Goal: Task Accomplishment & Management: Complete application form

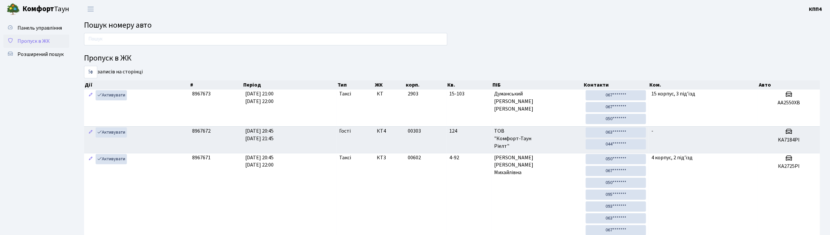
click at [37, 40] on span "Пропуск в ЖК" at bounding box center [33, 41] width 32 height 7
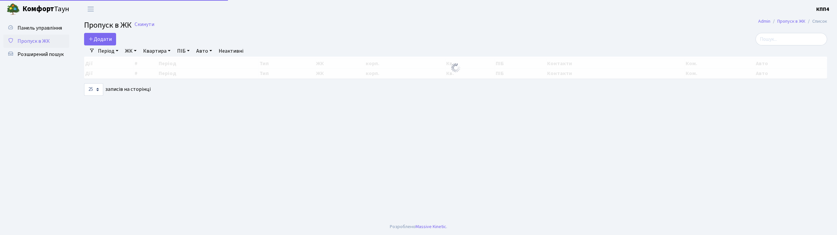
select select "25"
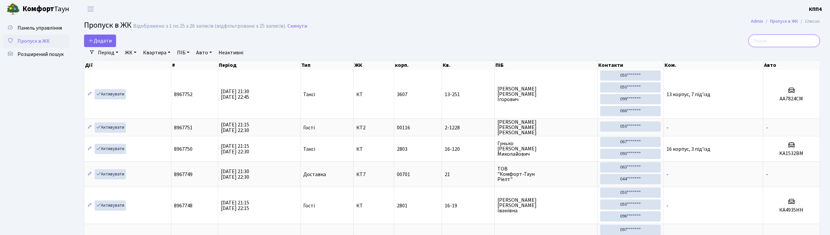
click at [794, 36] on input "search" at bounding box center [785, 41] width 72 height 13
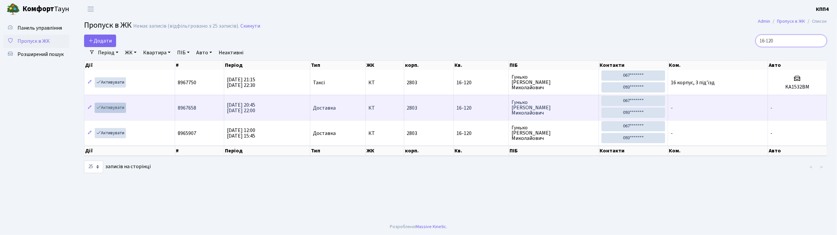
type input "16-120"
click at [111, 105] on link "Активувати" at bounding box center [110, 108] width 31 height 10
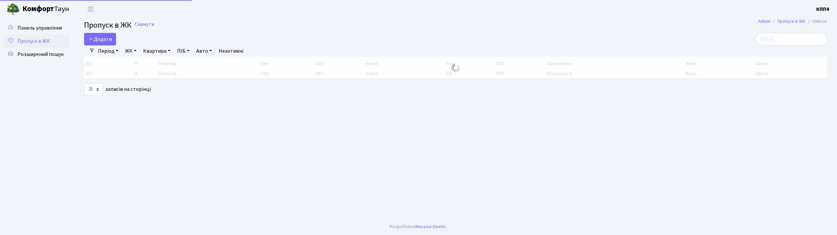
select select "25"
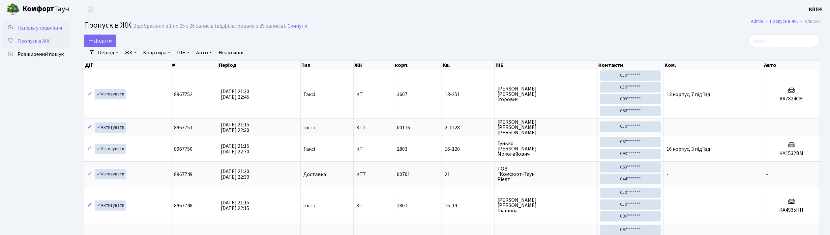
click at [44, 27] on span "Панель управління" at bounding box center [39, 27] width 44 height 7
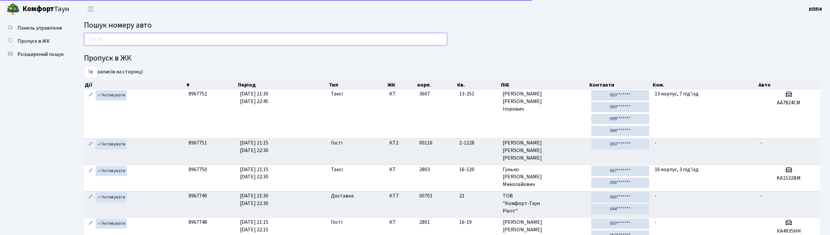
click at [124, 45] on input "text" at bounding box center [265, 39] width 363 height 13
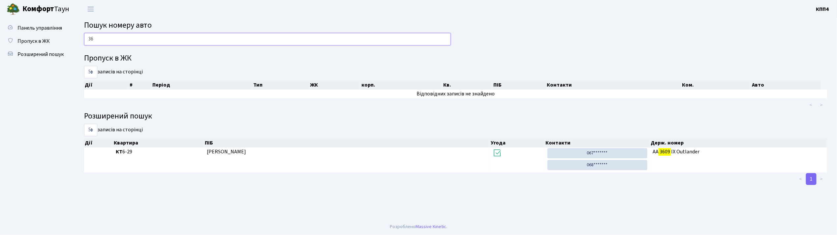
type input "3"
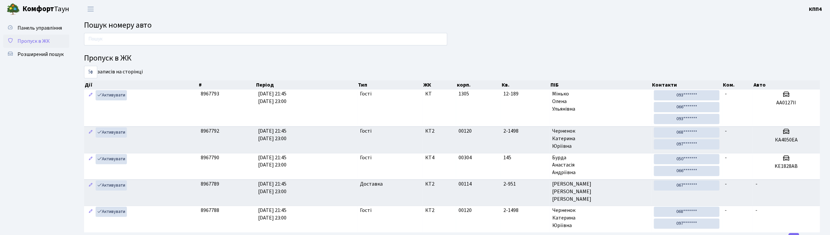
click at [45, 39] on span "Пропуск в ЖК" at bounding box center [33, 41] width 32 height 7
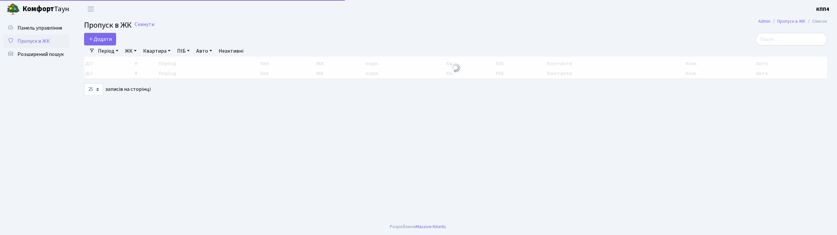
select select "25"
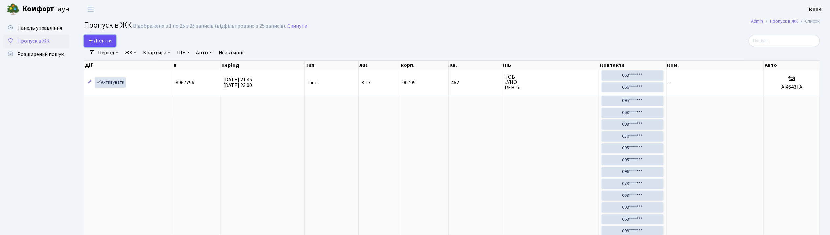
click at [100, 42] on span "Додати" at bounding box center [99, 40] width 23 height 7
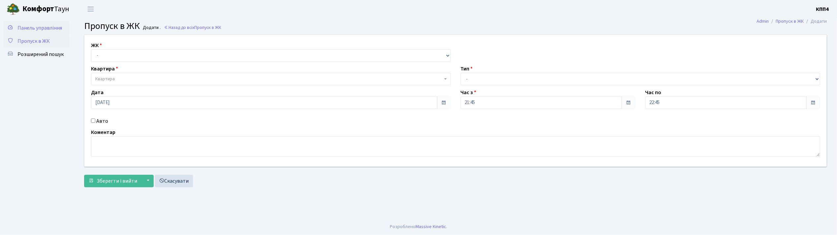
click at [35, 23] on link "Панель управління" at bounding box center [36, 27] width 66 height 13
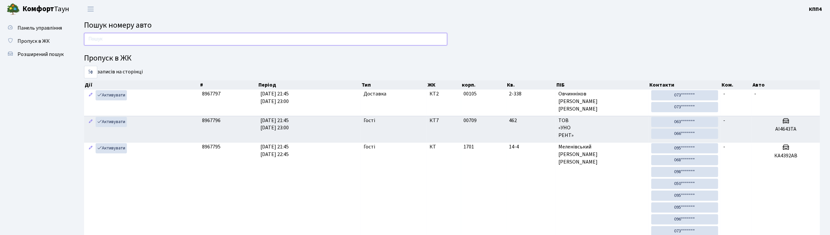
click at [101, 39] on input "text" at bounding box center [265, 39] width 363 height 13
click at [25, 40] on span "Пропуск в ЖК" at bounding box center [33, 41] width 32 height 7
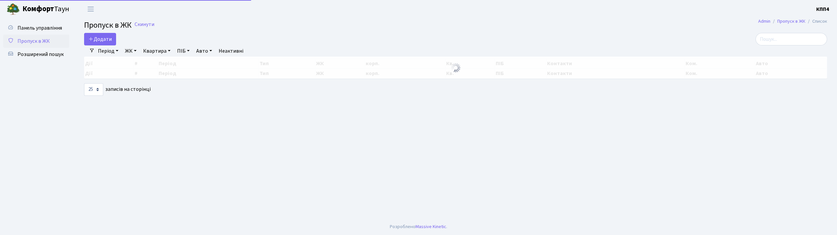
select select "25"
click at [96, 41] on span "Додати" at bounding box center [99, 39] width 23 height 7
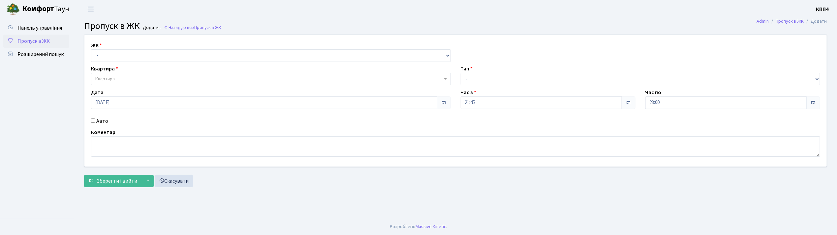
click at [91, 120] on input "Авто" at bounding box center [93, 121] width 4 height 4
checkbox input "true"
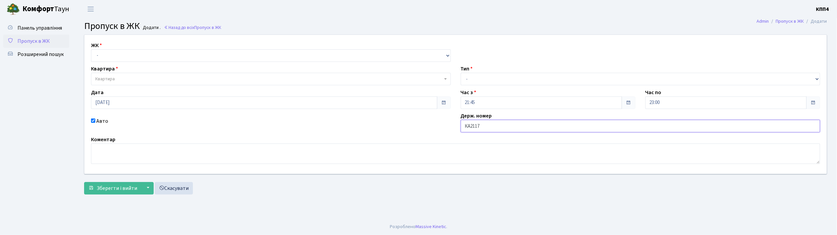
type input "КА2117АЕ"
drag, startPoint x: 107, startPoint y: 54, endPoint x: 107, endPoint y: 61, distance: 7.3
click at [107, 59] on select "- КТ, вул. Регенераторна, 4 КТ2, просп. Соборності, 17 КТ3, вул. Березнева, 16 …" at bounding box center [271, 55] width 360 height 13
select select "271"
click at [91, 49] on select "- КТ, вул. Регенераторна, 4 КТ2, просп. Соборності, 17 КТ3, вул. Березнева, 16 …" at bounding box center [271, 55] width 360 height 13
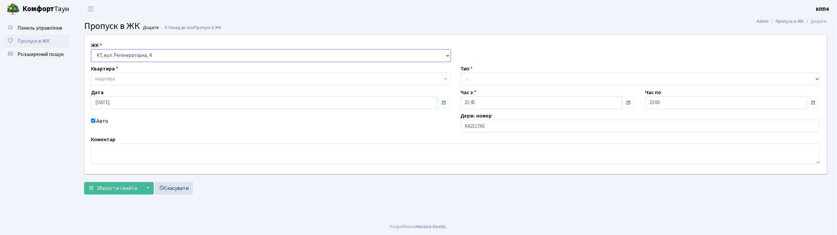
select select
click at [105, 82] on span "Квартира" at bounding box center [104, 79] width 19 height 7
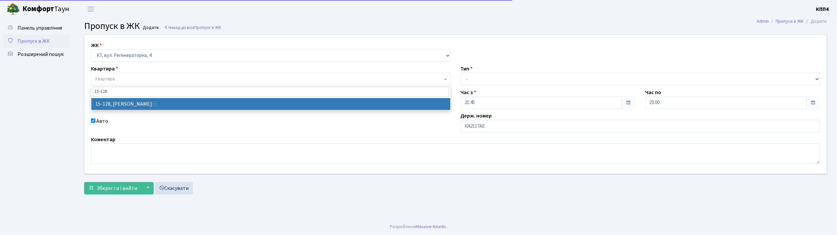
type input "15-128"
select select "8903"
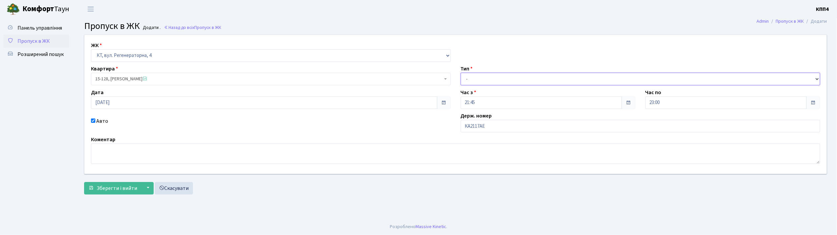
click at [471, 81] on select "- Доставка Таксі Гості Сервіс" at bounding box center [640, 79] width 360 height 13
select select "2"
click at [460, 73] on select "- Доставка Таксі Гості Сервіс" at bounding box center [640, 79] width 360 height 13
click at [118, 189] on span "Зберегти і вийти" at bounding box center [117, 188] width 41 height 7
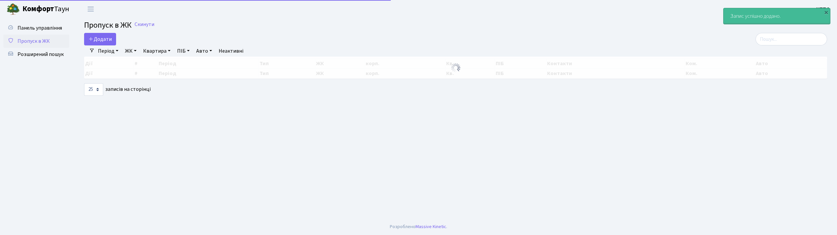
select select "25"
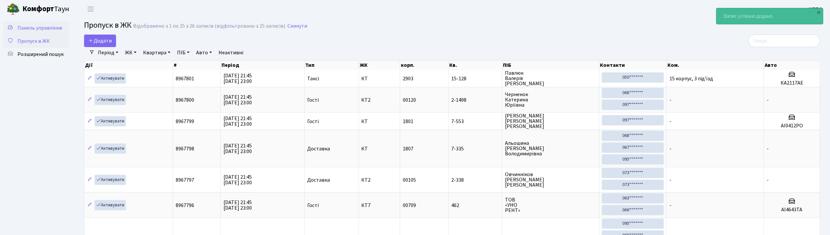
click at [53, 28] on span "Панель управління" at bounding box center [39, 27] width 44 height 7
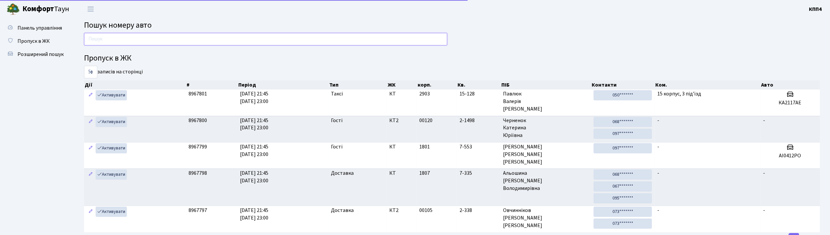
drag, startPoint x: 0, startPoint y: 0, endPoint x: 117, endPoint y: 38, distance: 123.4
click at [117, 38] on input "text" at bounding box center [265, 39] width 363 height 13
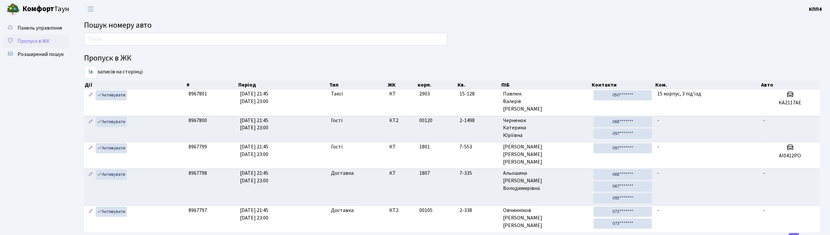
click at [28, 42] on span "Пропуск в ЖК" at bounding box center [33, 41] width 32 height 7
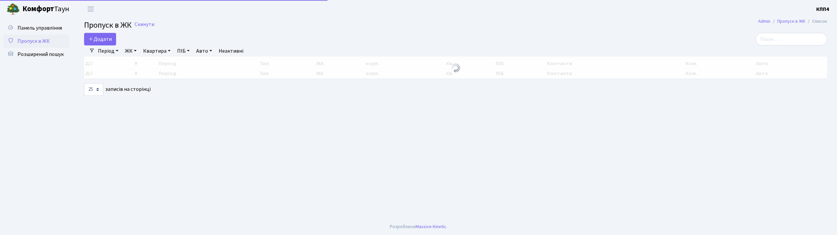
select select "25"
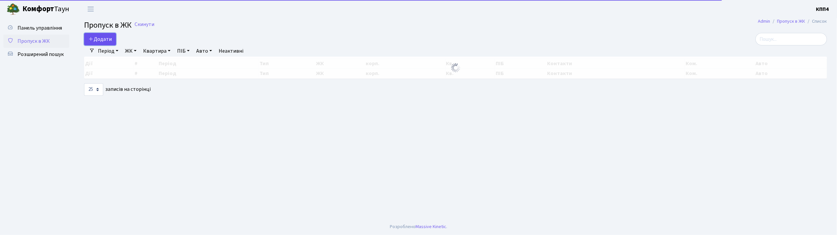
click at [102, 40] on span "Додати" at bounding box center [99, 39] width 23 height 7
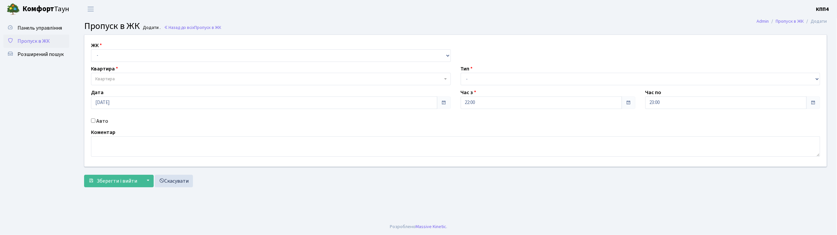
click at [92, 122] on input "Авто" at bounding box center [93, 121] width 4 height 4
checkbox input "true"
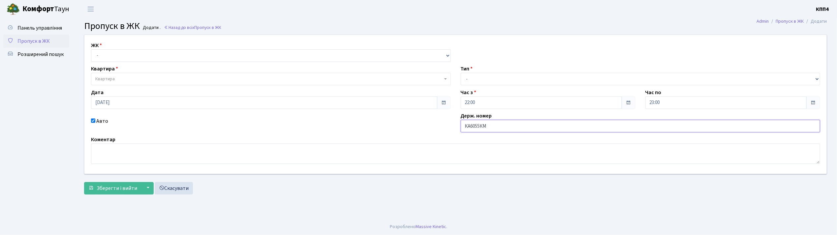
type input "КА6055КМ"
drag, startPoint x: 105, startPoint y: 58, endPoint x: 107, endPoint y: 61, distance: 3.6
click at [106, 61] on select "- КТ, вул. Регенераторна, 4 КТ2, просп. Соборності, 17 КТ3, вул. Березнева, 16 …" at bounding box center [271, 55] width 360 height 13
select select "271"
click at [91, 49] on select "- КТ, вул. Регенераторна, 4 КТ2, просп. Соборності, 17 КТ3, вул. Березнева, 16 …" at bounding box center [271, 55] width 360 height 13
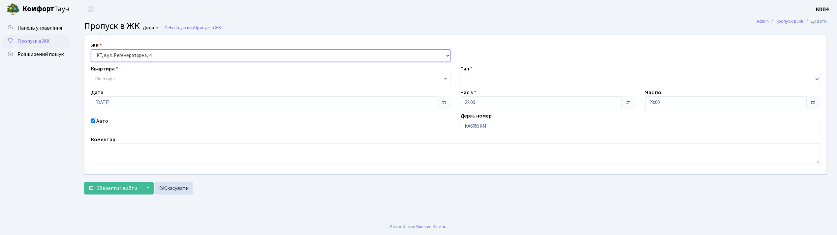
select select
click at [110, 78] on span "Квартира" at bounding box center [104, 79] width 19 height 7
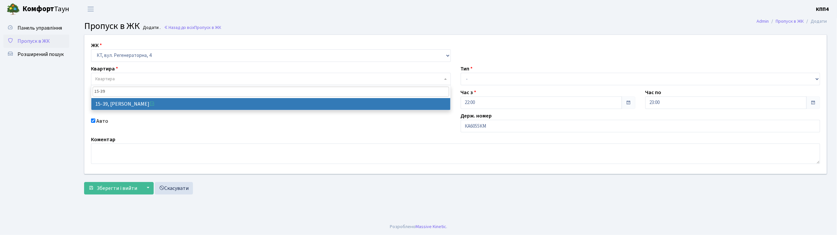
type input "15-39"
select select "8814"
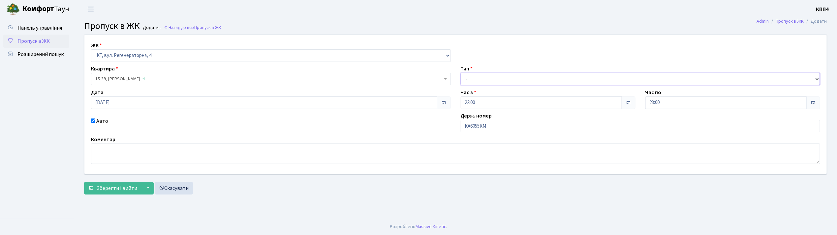
click at [489, 76] on select "- Доставка Таксі Гості Сервіс" at bounding box center [640, 79] width 360 height 13
select select "2"
click at [460, 73] on select "- Доставка Таксі Гості Сервіс" at bounding box center [640, 79] width 360 height 13
click at [110, 193] on button "Зберегти і вийти" at bounding box center [112, 188] width 57 height 13
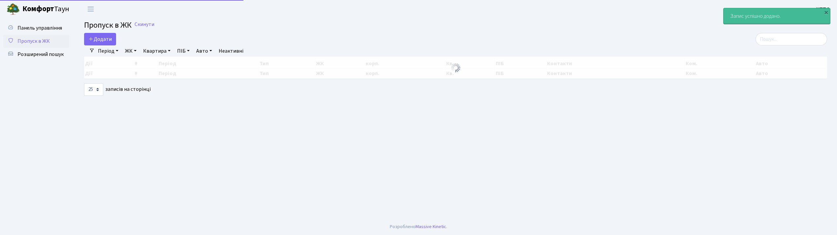
select select "25"
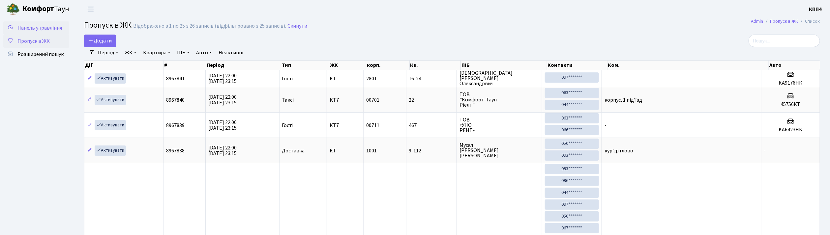
click at [44, 25] on span "Панель управління" at bounding box center [39, 27] width 44 height 7
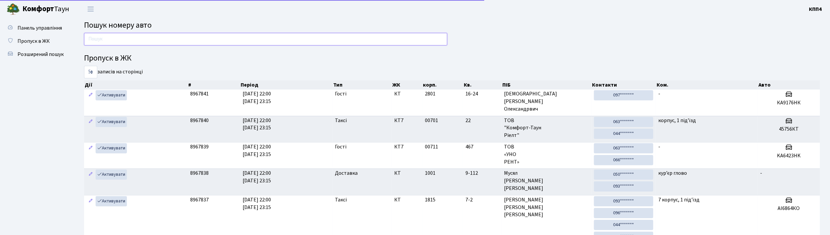
drag, startPoint x: 0, startPoint y: 0, endPoint x: 129, endPoint y: 36, distance: 134.1
click at [129, 36] on input "text" at bounding box center [265, 39] width 363 height 13
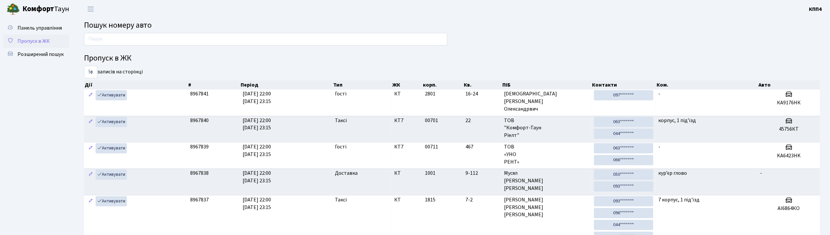
click at [38, 42] on span "Пропуск в ЖК" at bounding box center [33, 41] width 32 height 7
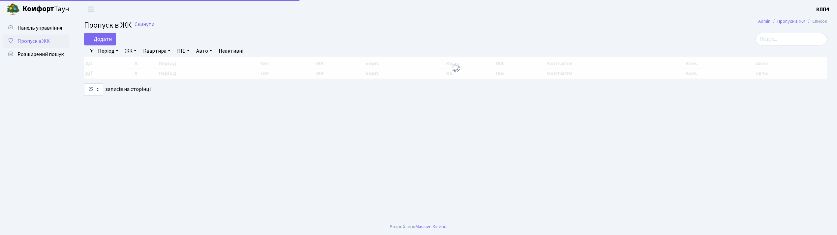
select select "25"
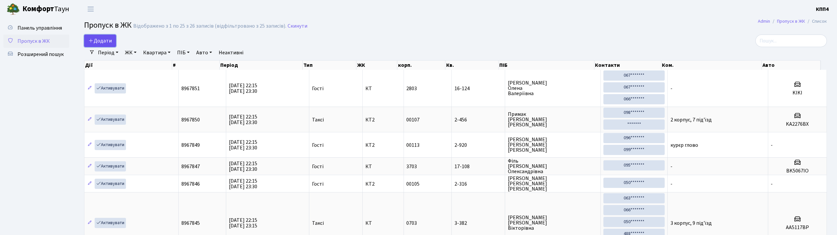
click at [102, 40] on span "Додати" at bounding box center [99, 40] width 23 height 7
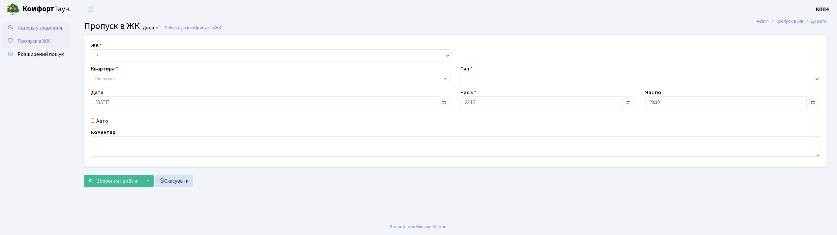
click at [44, 27] on span "Панель управління" at bounding box center [39, 27] width 44 height 7
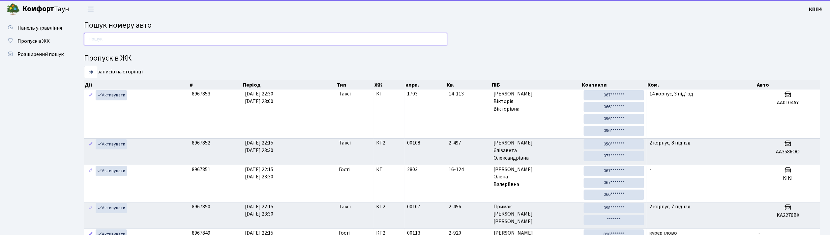
click at [103, 43] on input "text" at bounding box center [265, 39] width 363 height 13
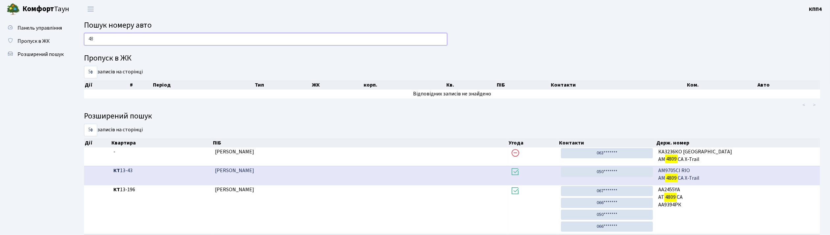
type input "4"
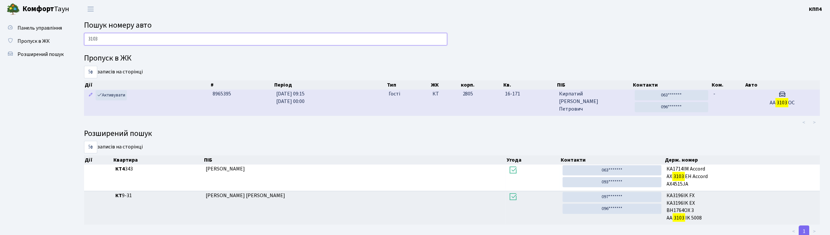
type input "3103"
click at [535, 100] on td "16-171" at bounding box center [530, 103] width 54 height 26
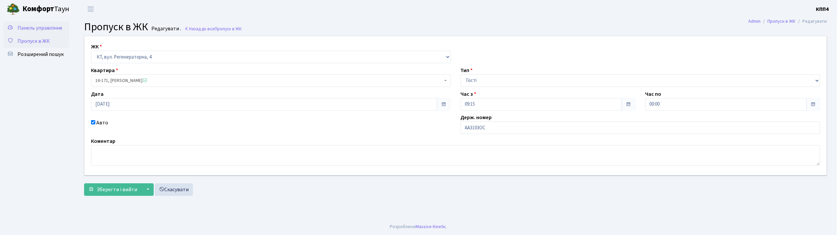
click at [36, 28] on span "Панель управління" at bounding box center [39, 27] width 44 height 7
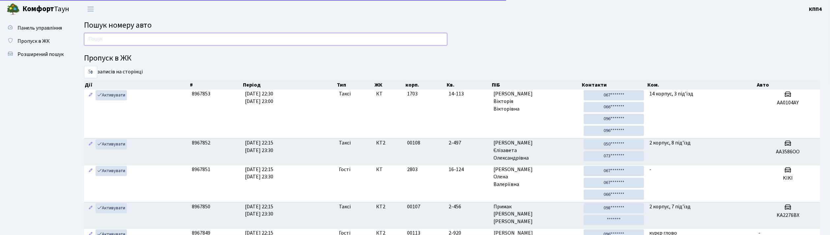
click at [108, 37] on input "text" at bounding box center [265, 39] width 363 height 13
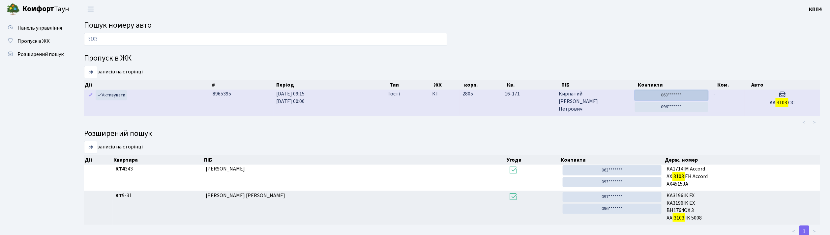
click at [673, 92] on link "063*******" at bounding box center [672, 95] width 74 height 10
click at [665, 108] on link "096*******" at bounding box center [672, 107] width 74 height 10
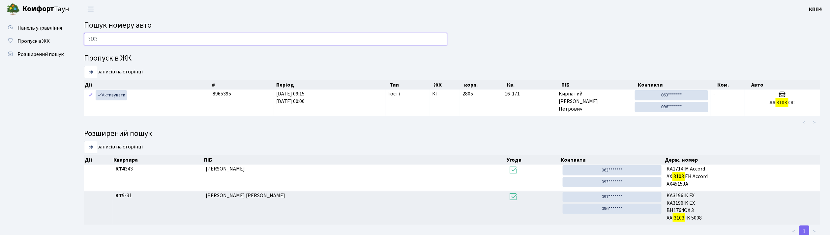
click at [185, 41] on input "3103" at bounding box center [265, 39] width 363 height 13
type input "3"
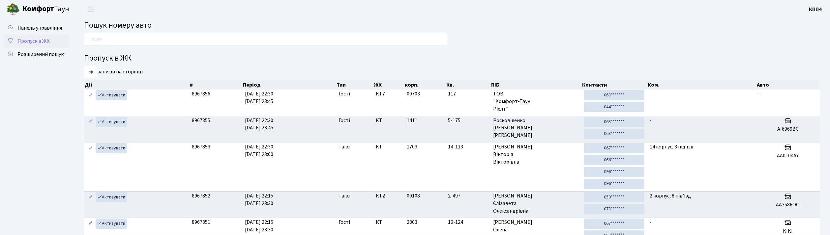
click at [39, 40] on span "Пропуск в ЖК" at bounding box center [33, 41] width 32 height 7
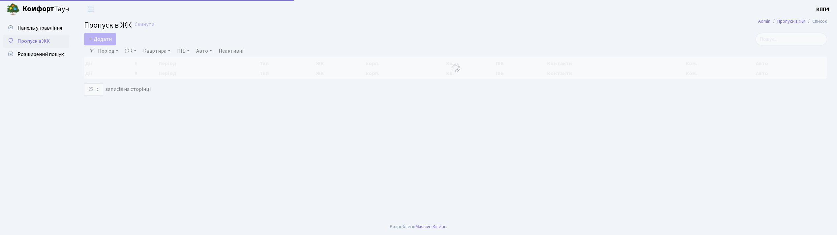
select select "25"
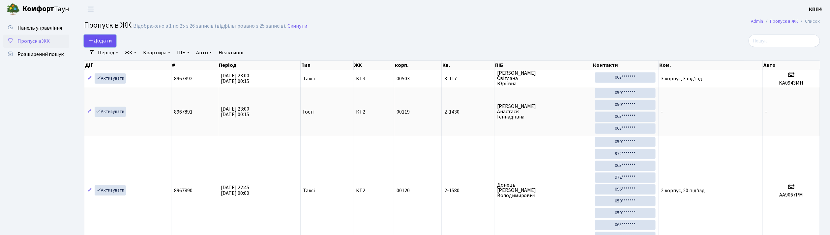
click at [97, 40] on span "Додати" at bounding box center [99, 40] width 23 height 7
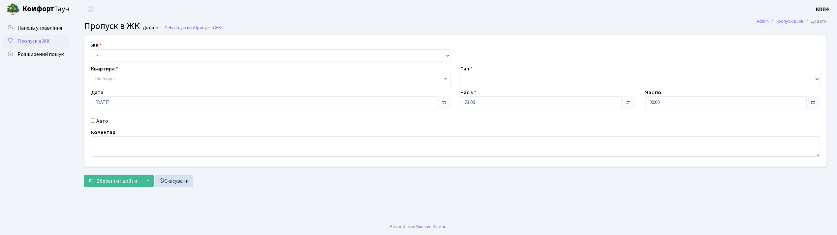
click at [94, 122] on input "Авто" at bounding box center [93, 121] width 4 height 4
checkbox input "true"
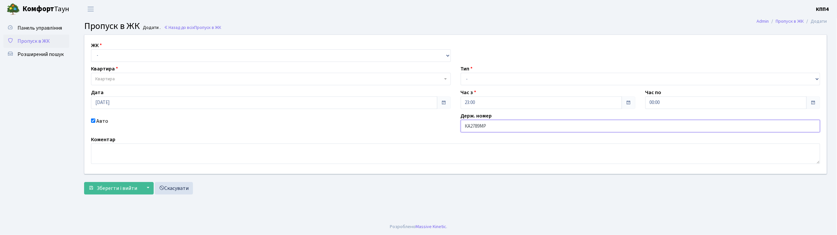
type input "КА2789МР"
click at [109, 59] on select "- КТ, вул. Регенераторна, 4 КТ2, просп. Соборності, 17 КТ3, вул. Березнева, 16 …" at bounding box center [271, 55] width 360 height 13
select select "271"
click at [91, 49] on select "- КТ, вул. Регенераторна, 4 КТ2, просп. Соборності, 17 КТ3, вул. Березнева, 16 …" at bounding box center [271, 55] width 360 height 13
select select
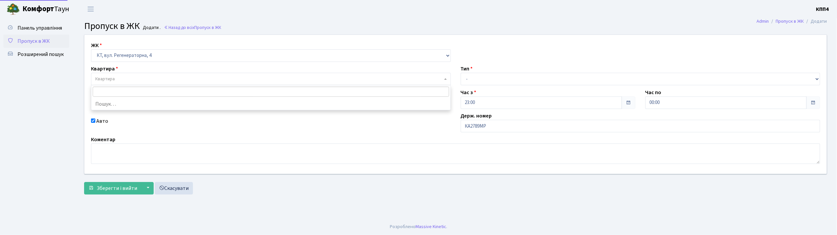
click at [114, 79] on span "Квартира" at bounding box center [104, 79] width 19 height 7
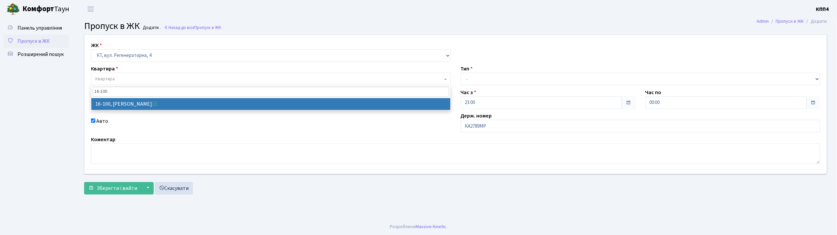
type input "16-100"
select select "8661"
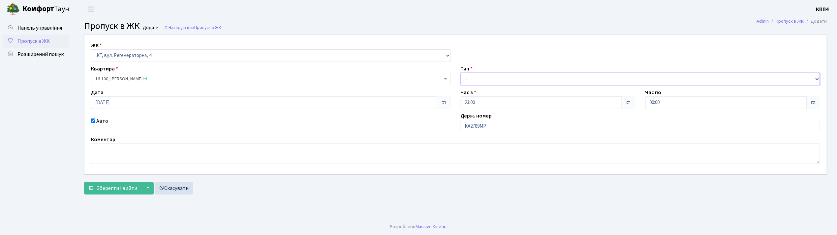
click at [500, 78] on select "- Доставка Таксі Гості Сервіс" at bounding box center [640, 79] width 360 height 13
select select "2"
click at [460, 73] on select "- Доставка Таксі Гості Сервіс" at bounding box center [640, 79] width 360 height 13
click at [113, 189] on span "Зберегти і вийти" at bounding box center [117, 188] width 41 height 7
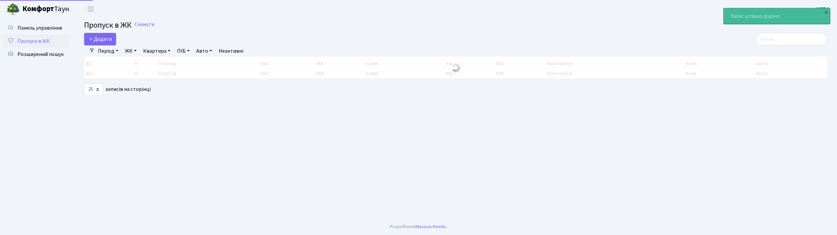
select select "25"
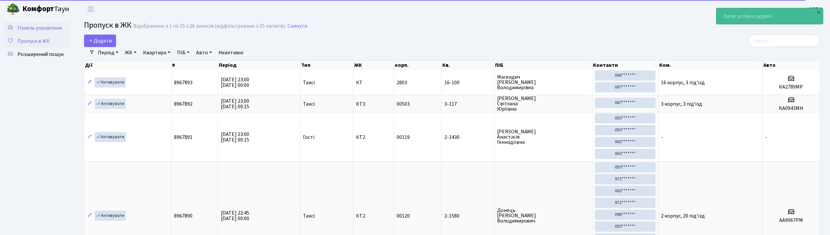
click at [27, 30] on span "Панель управління" at bounding box center [39, 27] width 44 height 7
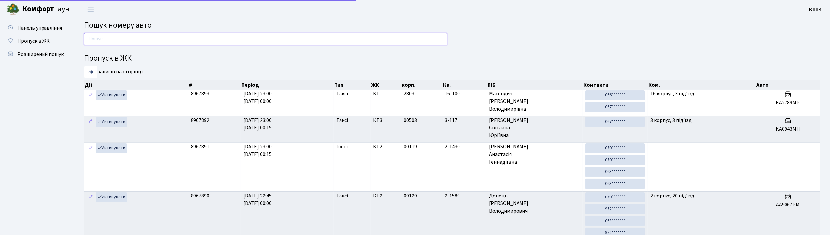
drag, startPoint x: 0, startPoint y: 0, endPoint x: 107, endPoint y: 41, distance: 114.7
click at [107, 41] on input "text" at bounding box center [265, 39] width 363 height 13
